Goal: Task Accomplishment & Management: Use online tool/utility

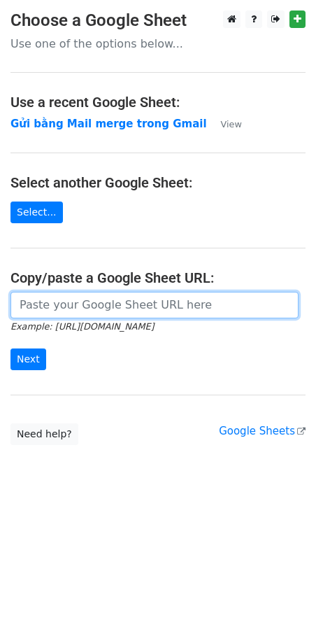
click at [109, 309] on input "url" at bounding box center [155, 305] width 288 height 27
paste input "https://docs.google.com/spreadsheets/d/1cjVd6gRPH9KNXuA38ONzmLVpR97er3TsyXYcOIG…"
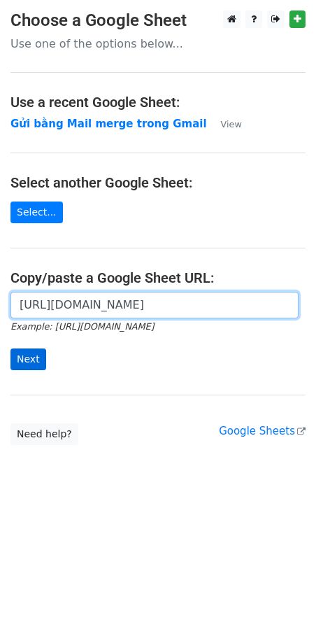
type input "https://docs.google.com/spreadsheets/d/1cjVd6gRPH9KNXuA38ONzmLVpR97er3TsyXYcOIG…"
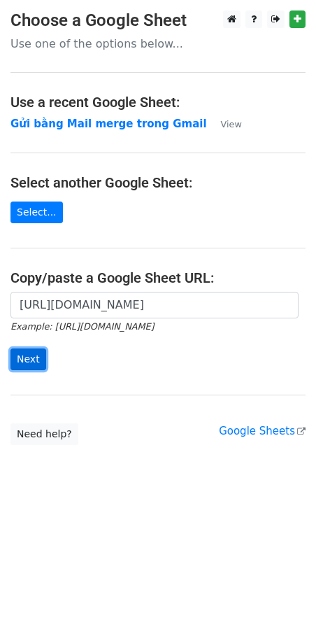
click at [26, 356] on input "Next" at bounding box center [29, 360] width 36 height 22
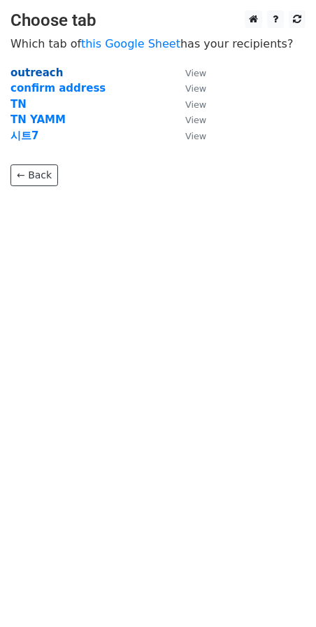
click at [32, 71] on strong "outreach" at bounding box center [37, 73] width 53 height 13
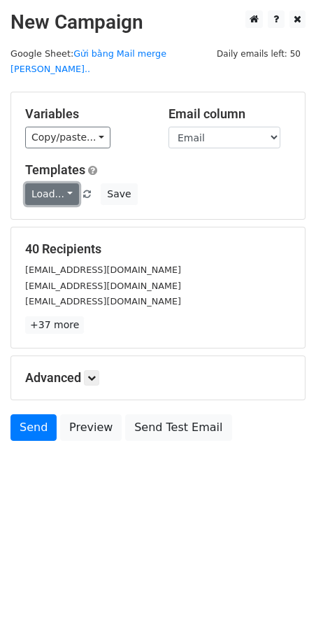
click at [57, 183] on link "Load..." at bounding box center [52, 194] width 54 height 22
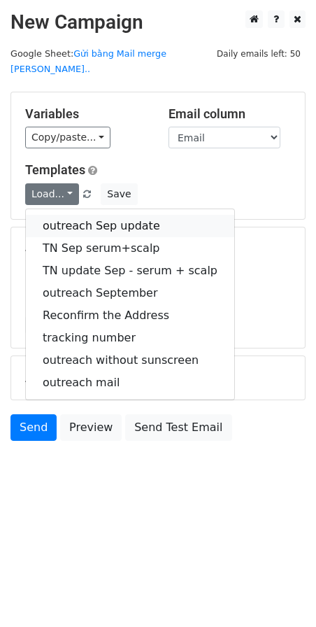
click at [75, 215] on link "outreach Sep update" at bounding box center [130, 226] width 209 height 22
